Goal: Transaction & Acquisition: Subscribe to service/newsletter

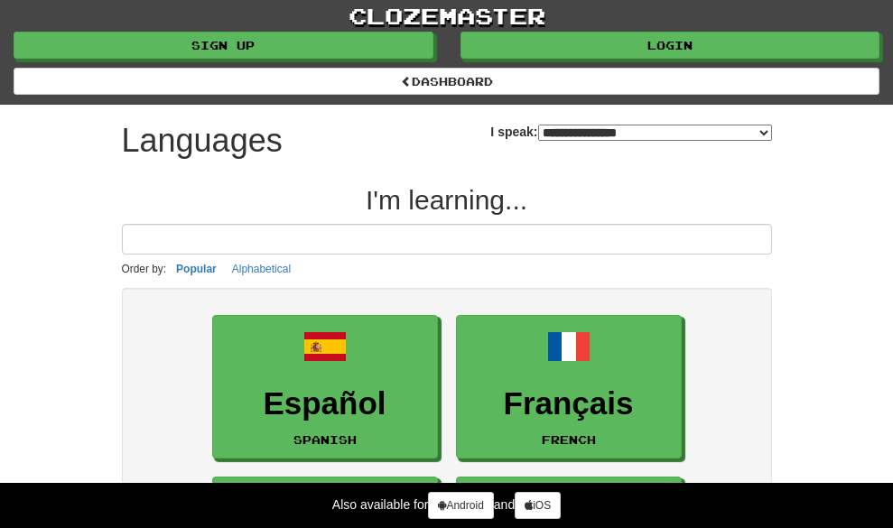
select select "*******"
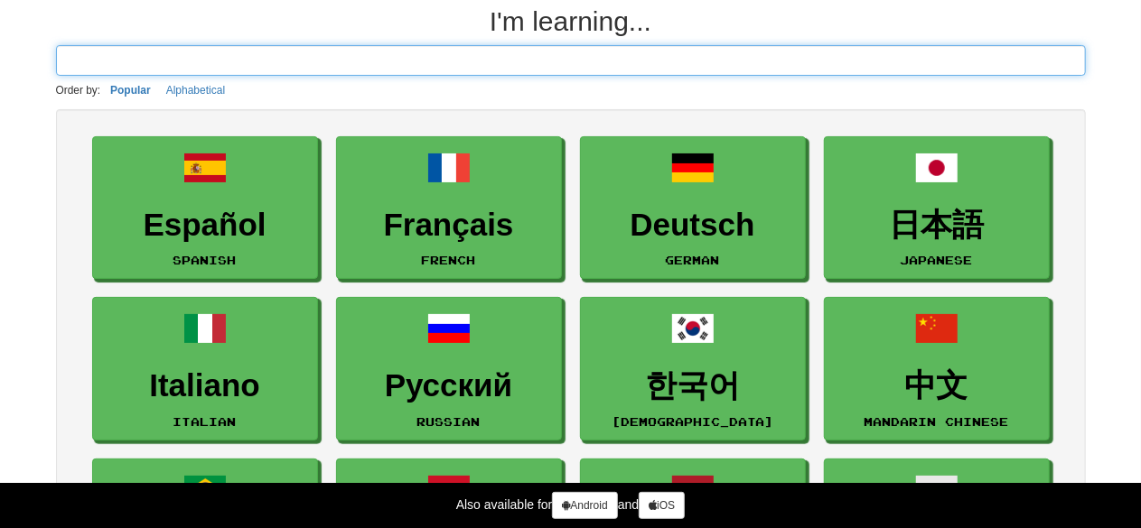
scroll to position [139, 0]
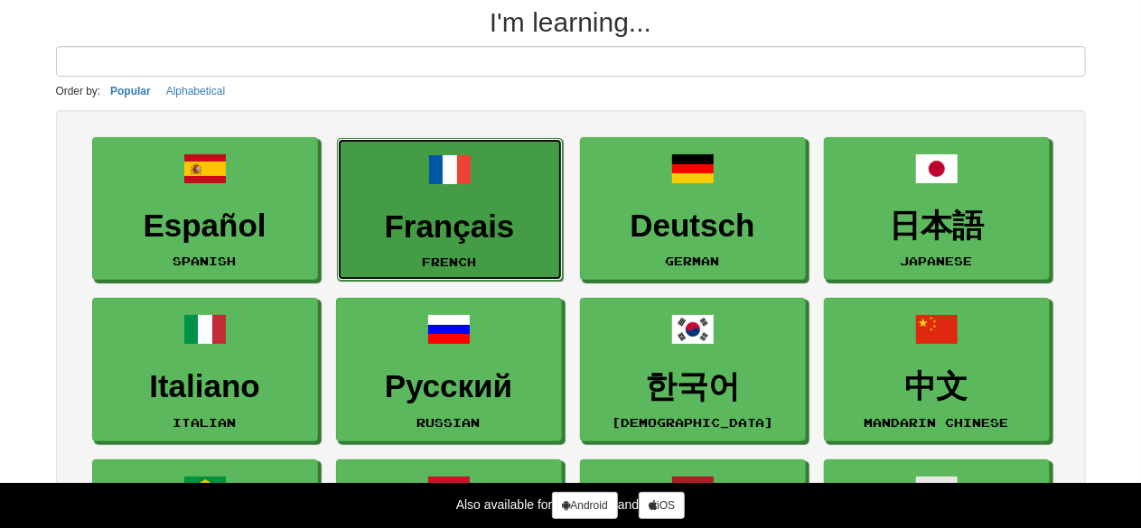
click at [401, 230] on h3 "Français" at bounding box center [450, 227] width 206 height 35
